Goal: Information Seeking & Learning: Check status

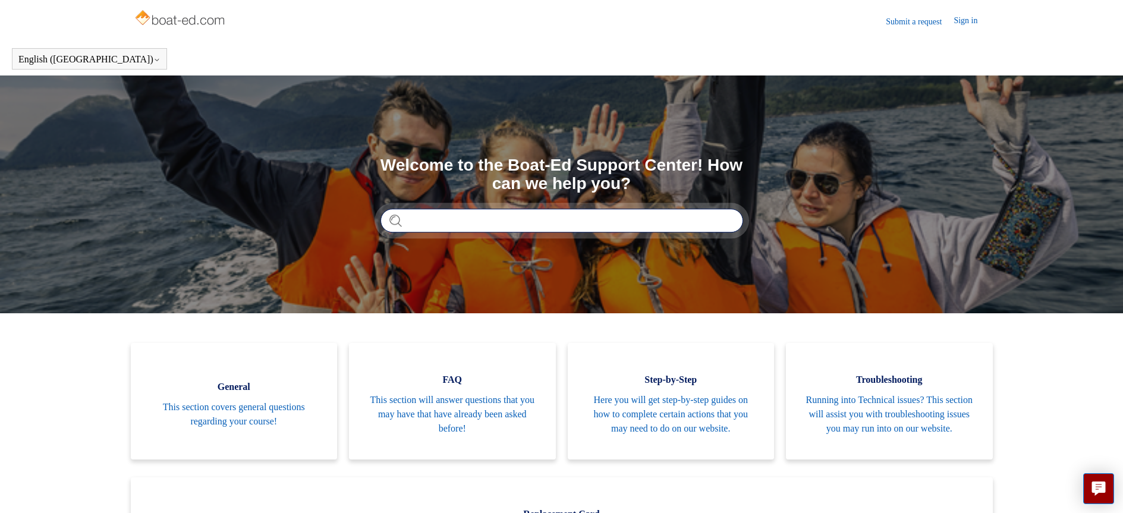
click at [421, 222] on input "Search" at bounding box center [562, 221] width 363 height 24
type input "**********"
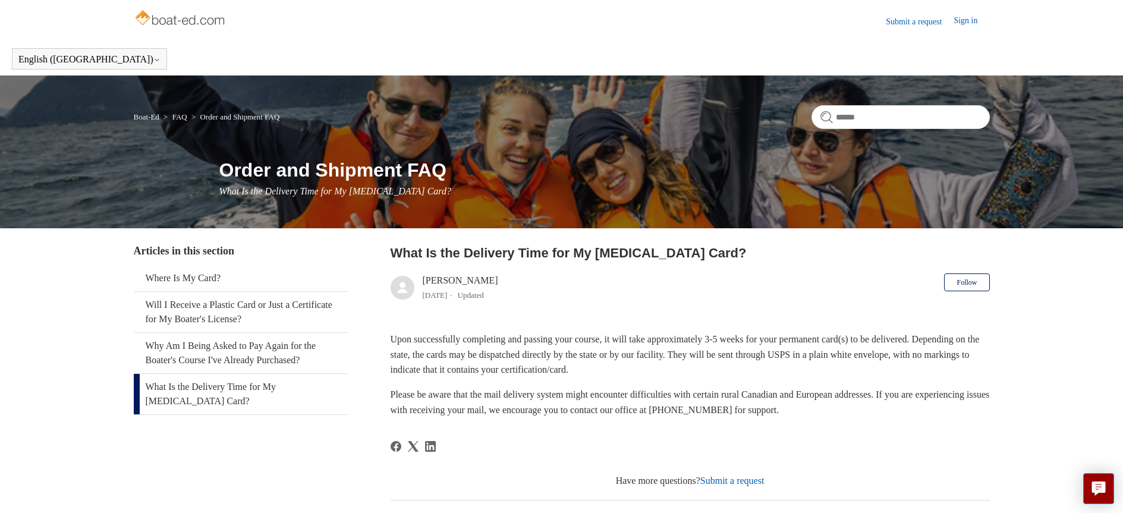
scroll to position [209, 0]
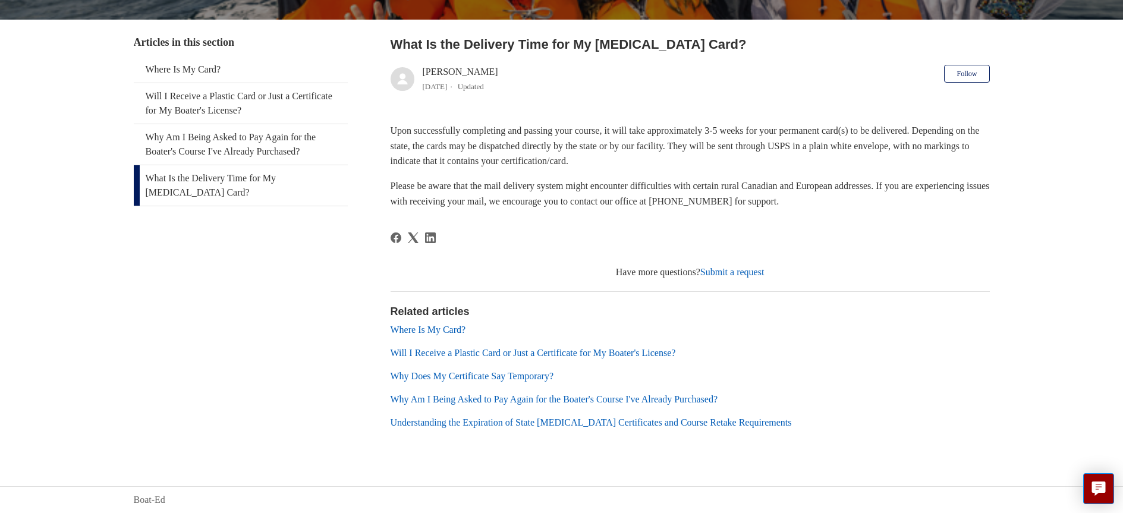
click at [441, 332] on link "Where Is My Card?" at bounding box center [429, 330] width 76 height 10
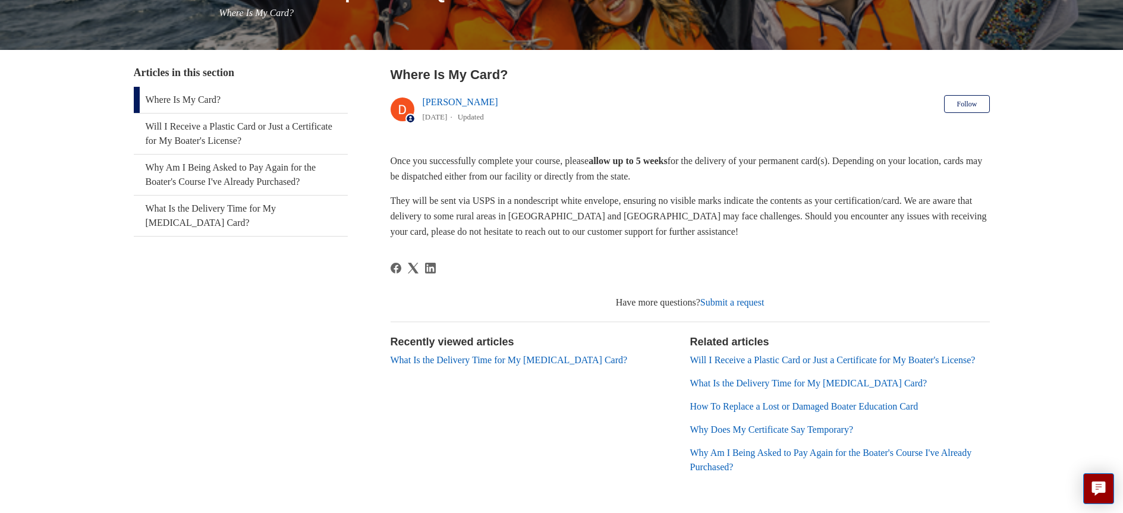
scroll to position [237, 0]
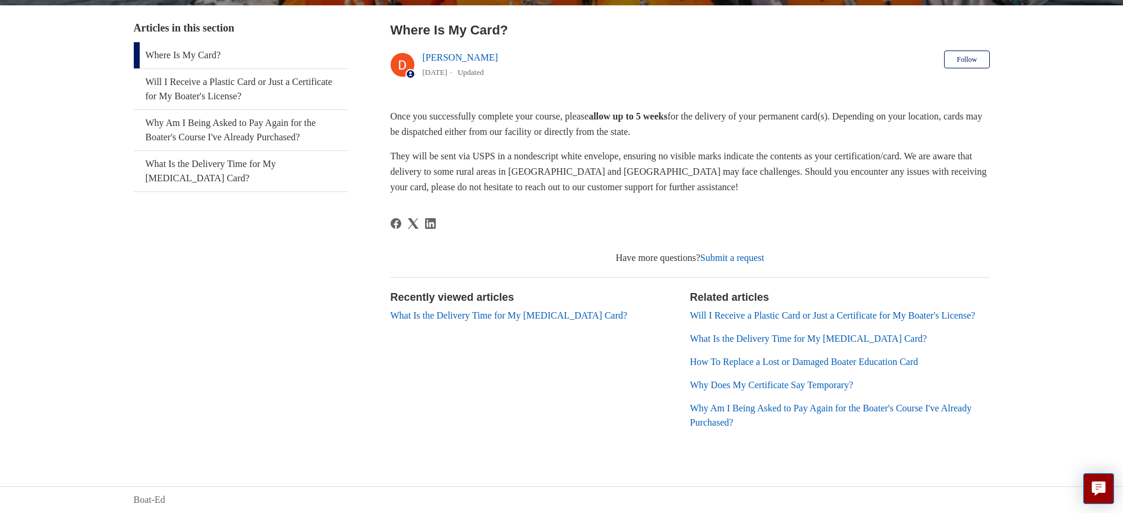
click at [499, 310] on link "What Is the Delivery Time for My [MEDICAL_DATA] Card?" at bounding box center [509, 315] width 237 height 10
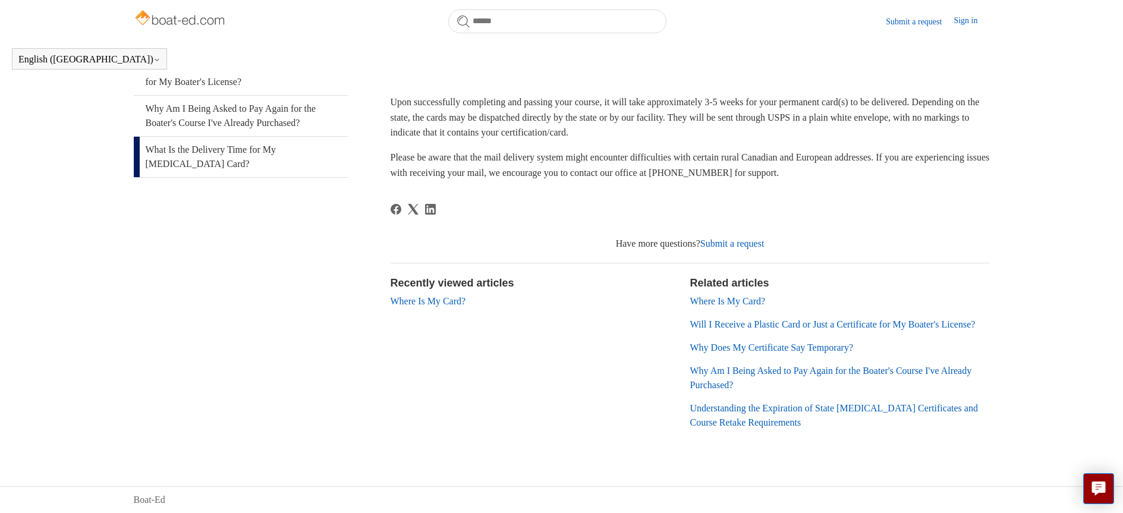
scroll to position [40, 0]
